Goal: Check status

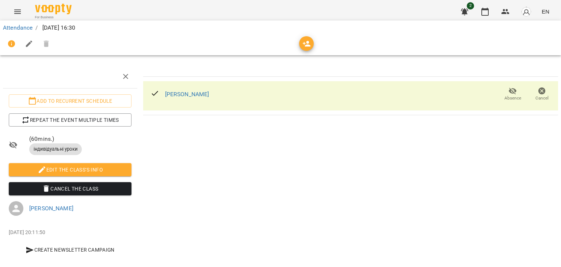
click at [162, 90] on div "[PERSON_NAME]" at bounding box center [180, 94] width 70 height 23
click at [172, 96] on link "[PERSON_NAME]" at bounding box center [187, 94] width 44 height 7
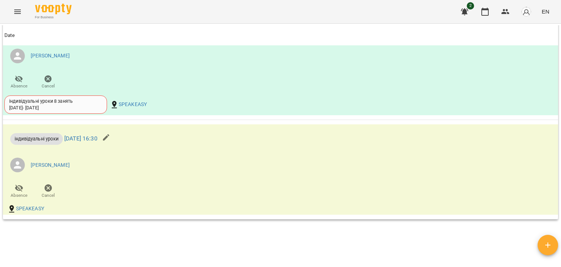
scroll to position [493, 0]
